Goal: Find specific page/section: Find specific page/section

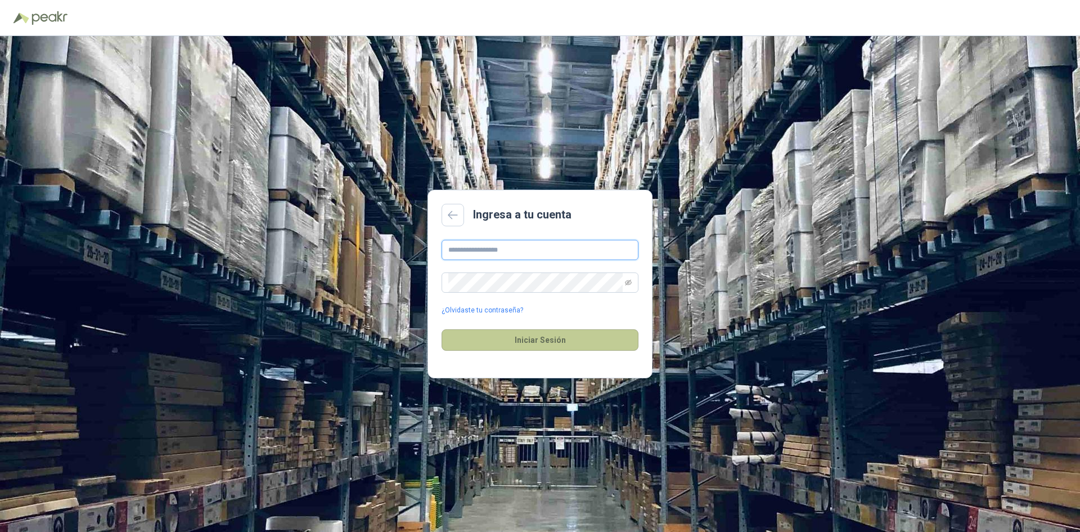
type input "**********"
click at [538, 345] on button "Iniciar Sesión" at bounding box center [540, 339] width 197 height 21
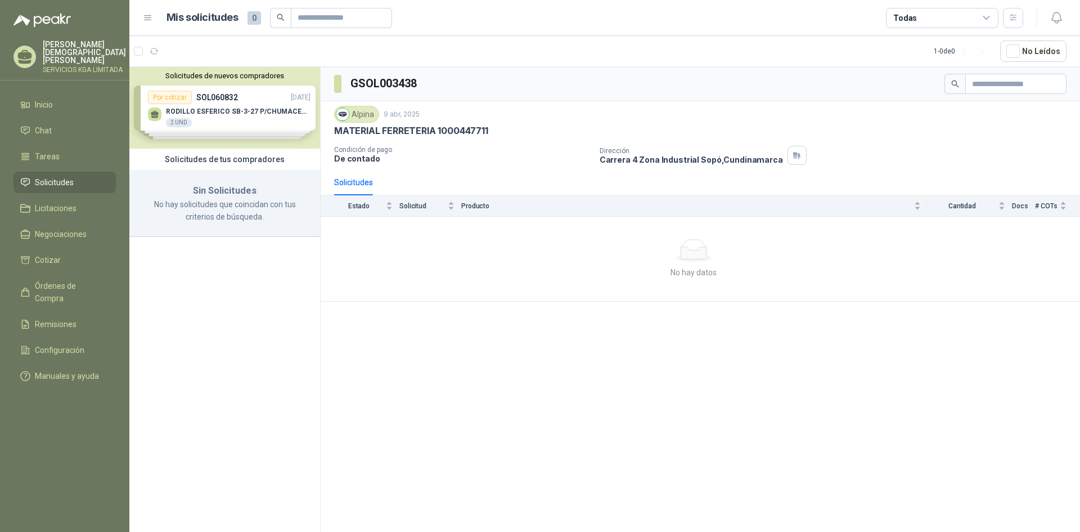
click at [243, 114] on div "Solicitudes de nuevos compradores Por cotizar SOL060832 [DATE] RODILLO ESFERICO…" at bounding box center [224, 108] width 191 height 82
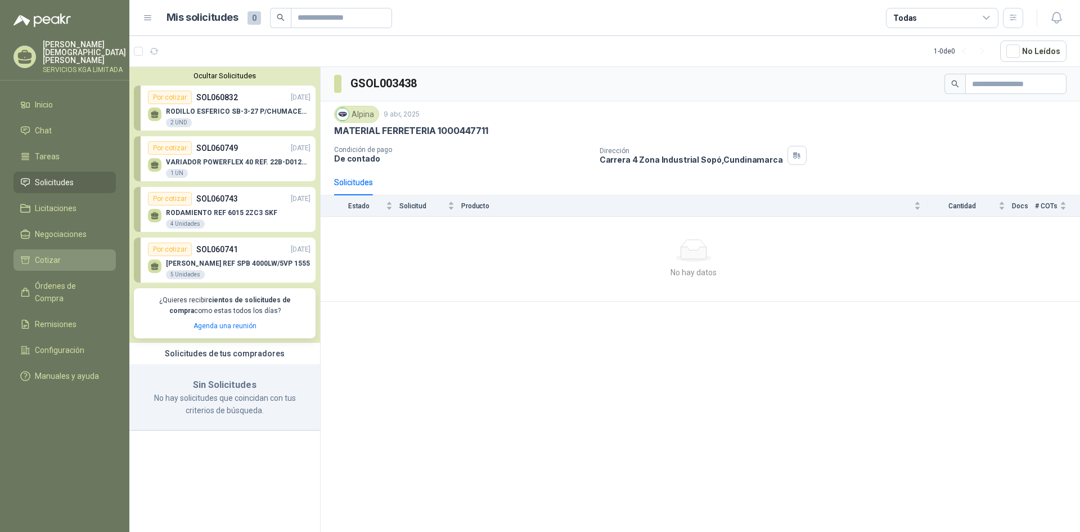
click at [46, 256] on span "Cotizar" at bounding box center [48, 260] width 26 height 12
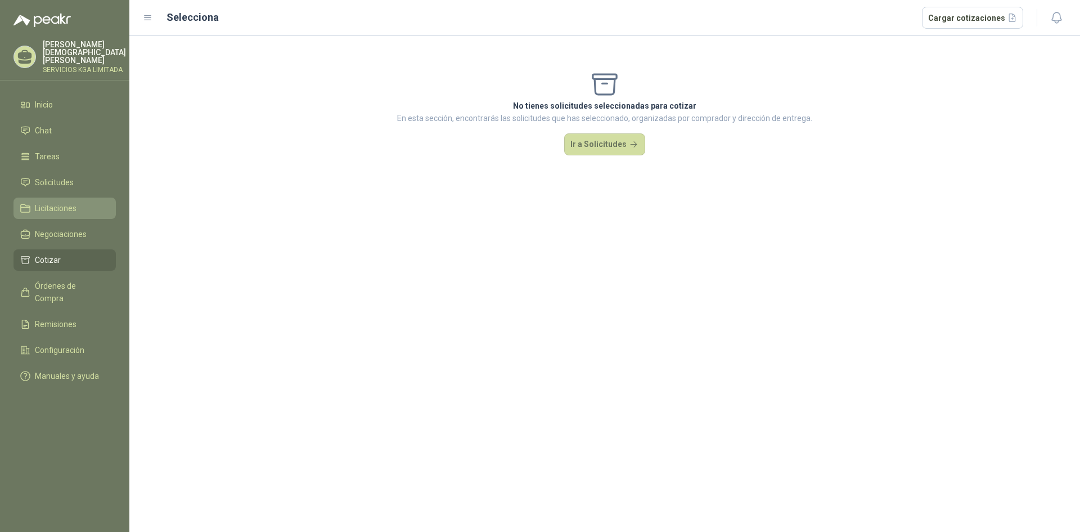
click at [55, 202] on span "Licitaciones" at bounding box center [56, 208] width 42 height 12
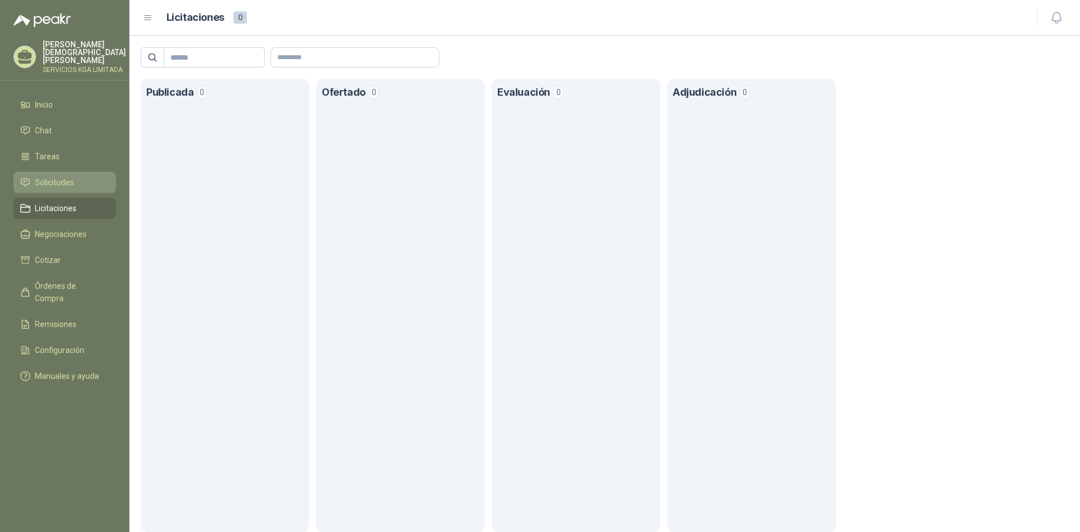
click at [65, 176] on span "Solicitudes" at bounding box center [54, 182] width 39 height 12
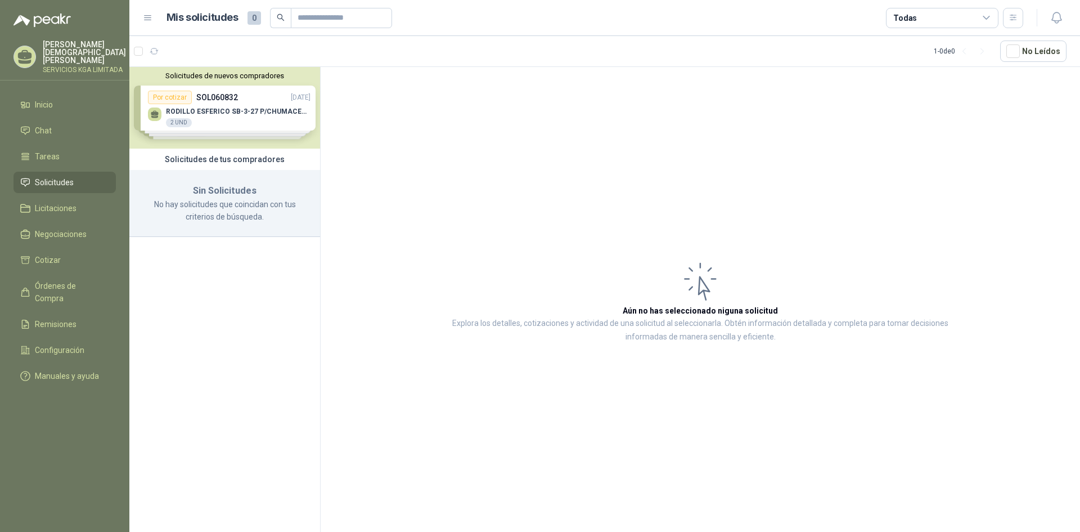
click at [159, 101] on div "Solicitudes de nuevos compradores Por cotizar SOL060832 [DATE] RODILLO ESFERICO…" at bounding box center [224, 108] width 191 height 82
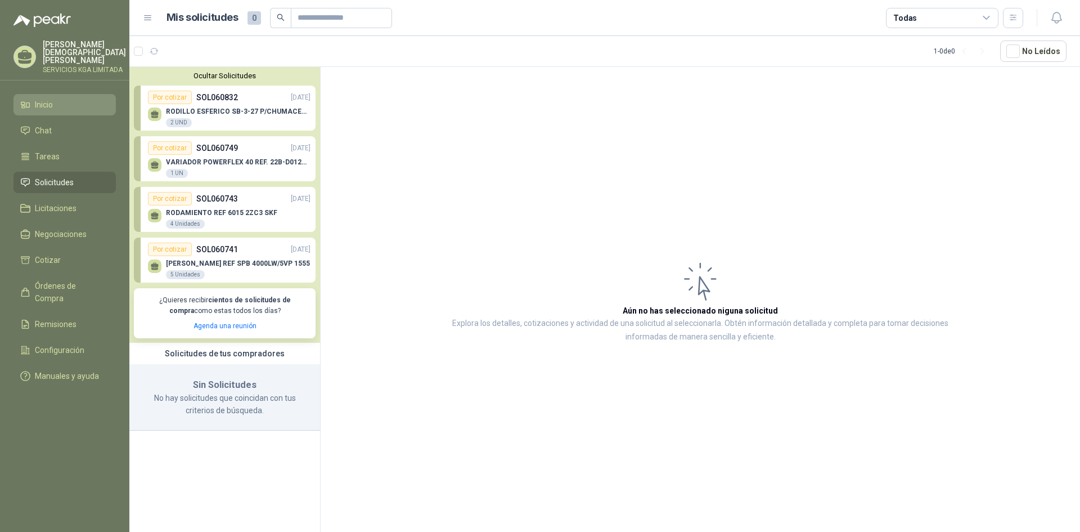
click at [26, 104] on icon at bounding box center [27, 105] width 3 height 5
